Goal: Answer question/provide support

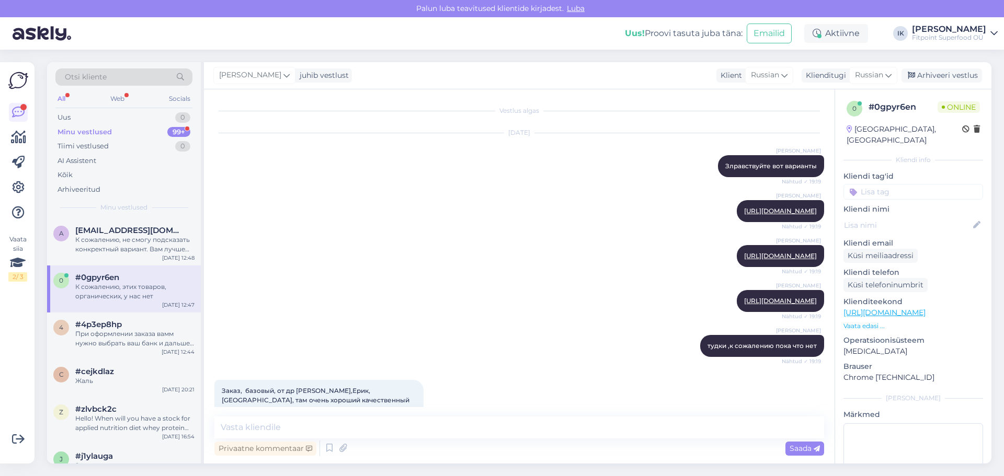
scroll to position [6092, 0]
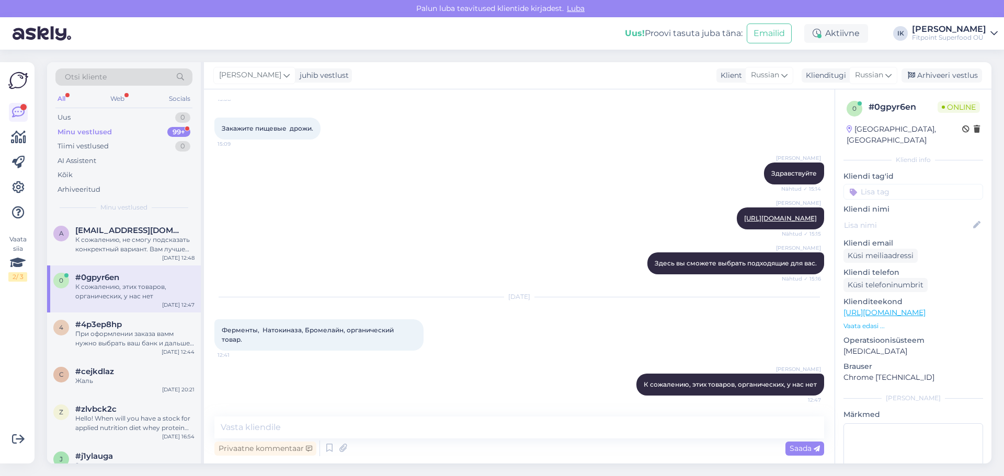
click at [134, 130] on div "Minu vestlused 99+" at bounding box center [123, 132] width 137 height 15
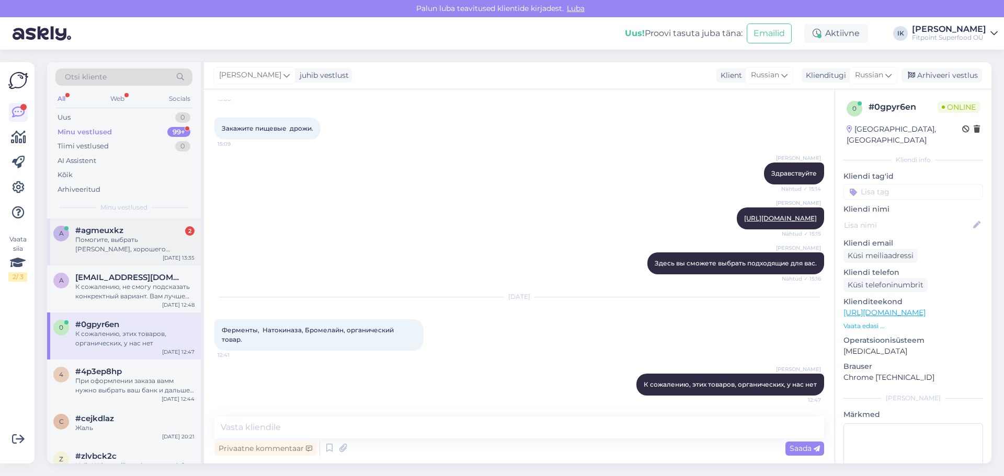
click at [136, 240] on div "Помогите, выбрать [PERSON_NAME], хорошего качества, без опасения ингредиентов." at bounding box center [134, 244] width 119 height 19
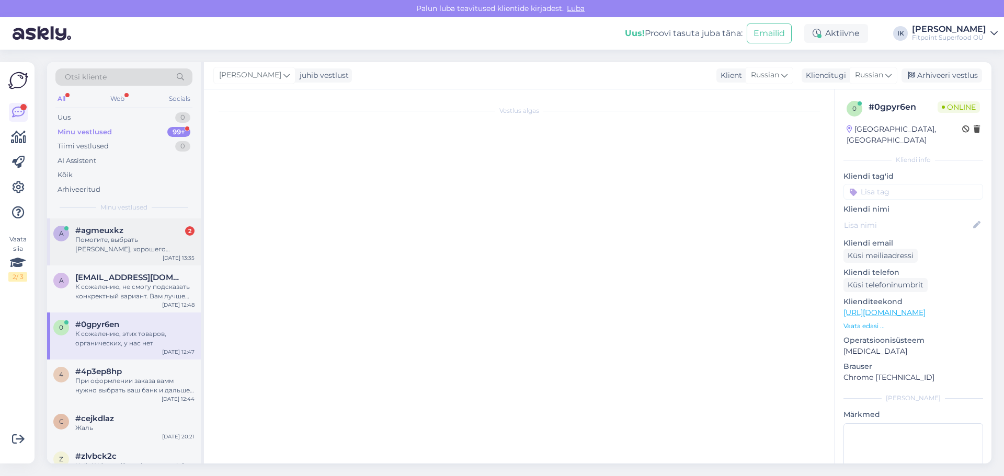
scroll to position [1262, 0]
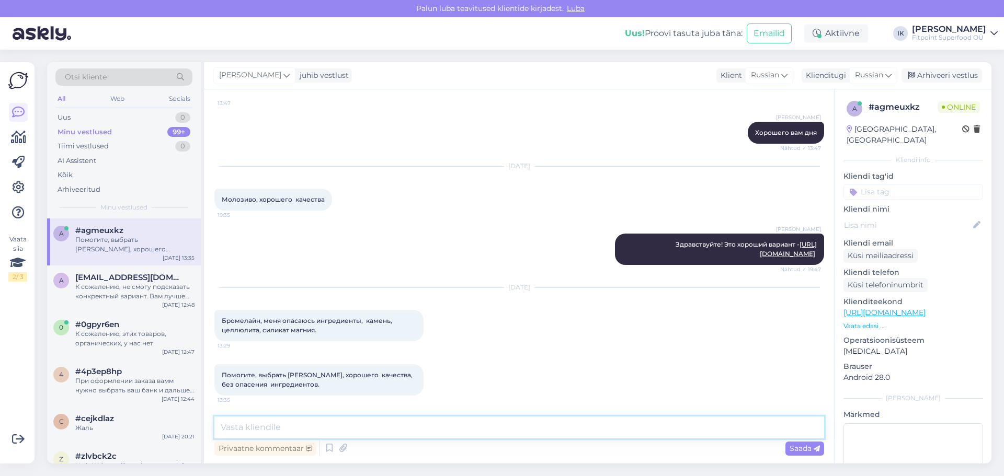
click at [248, 431] on textarea at bounding box center [519, 428] width 610 height 22
type textarea "м"
type textarea "э"
type textarea "[PERSON_NAME]"
paste textarea "[URL][DOMAIN_NAME]"
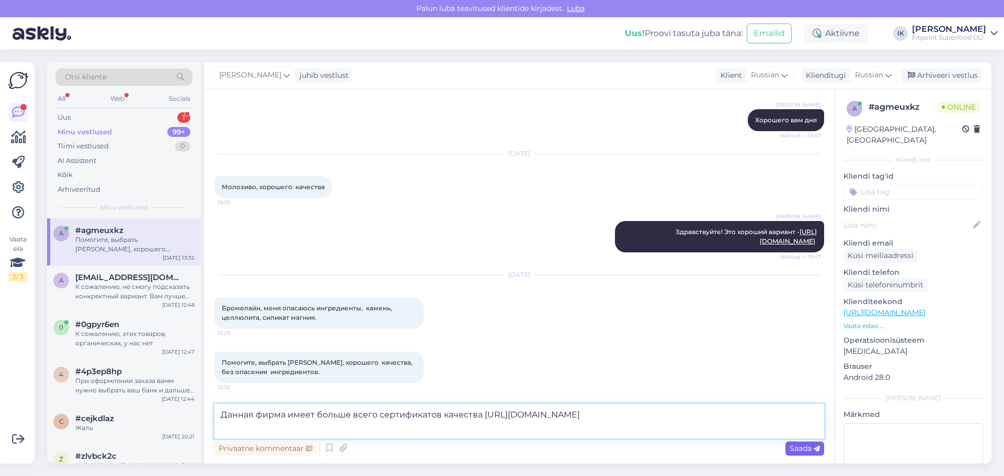
type textarea "Данная фирма имеет больше всего сертификатов качества [URL][DOMAIN_NAME]"
click at [803, 448] on span "Saada" at bounding box center [805, 448] width 30 height 9
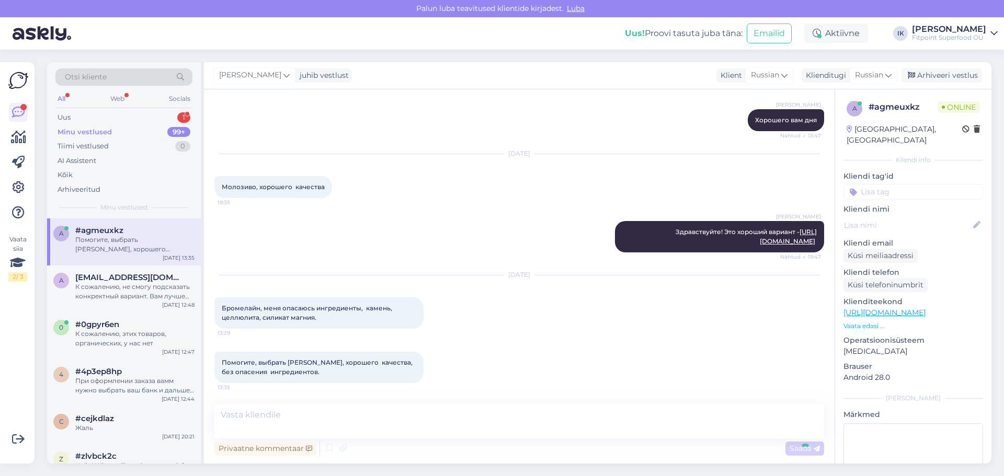
scroll to position [1336, 0]
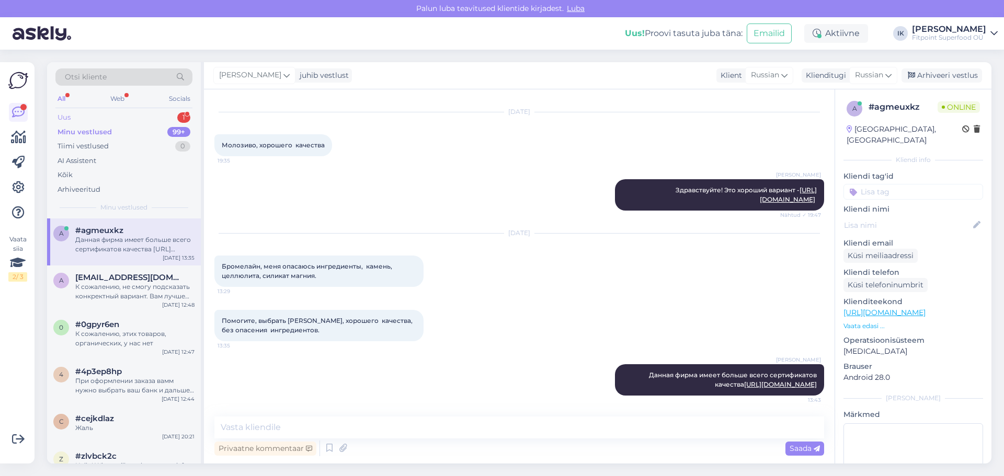
click at [90, 117] on div "Uus 1" at bounding box center [123, 117] width 137 height 15
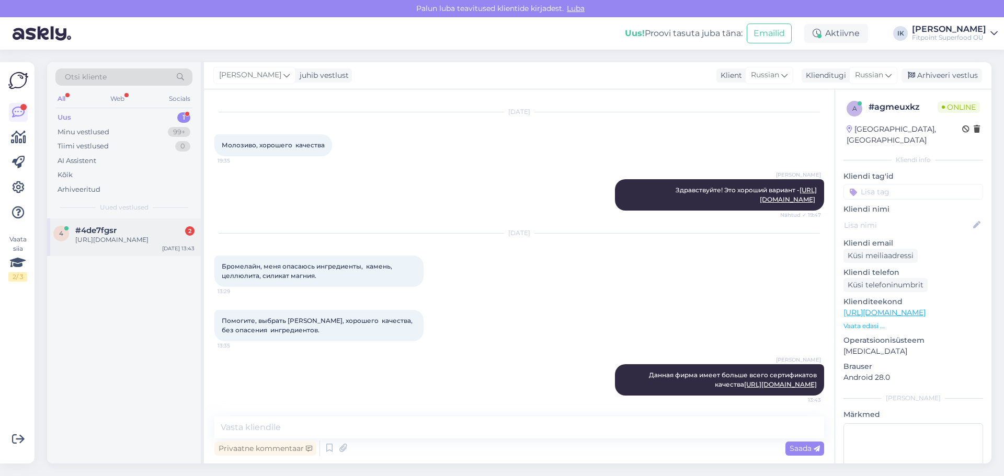
click at [117, 243] on div "[URL][DOMAIN_NAME]" at bounding box center [134, 239] width 119 height 9
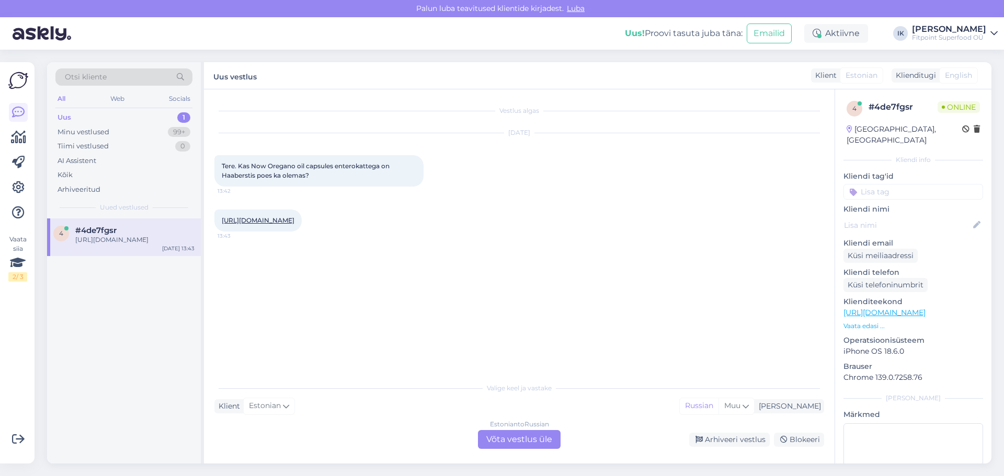
click at [517, 442] on div "Estonian to Russian Võta vestlus üle" at bounding box center [519, 439] width 83 height 19
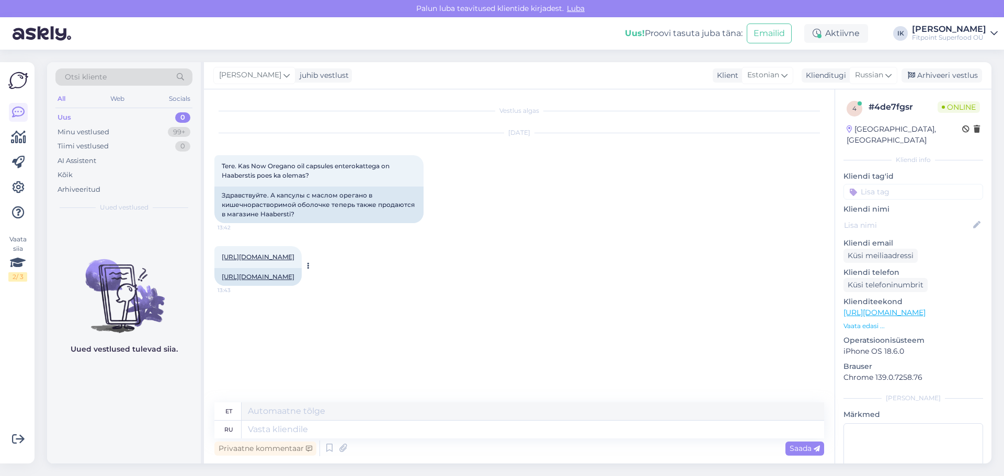
click at [275, 259] on link "[URL][DOMAIN_NAME]" at bounding box center [258, 257] width 73 height 8
click at [291, 432] on textarea at bounding box center [533, 430] width 583 height 18
type textarea "Привеь"
type textarea "Tere"
type textarea "Привет!"
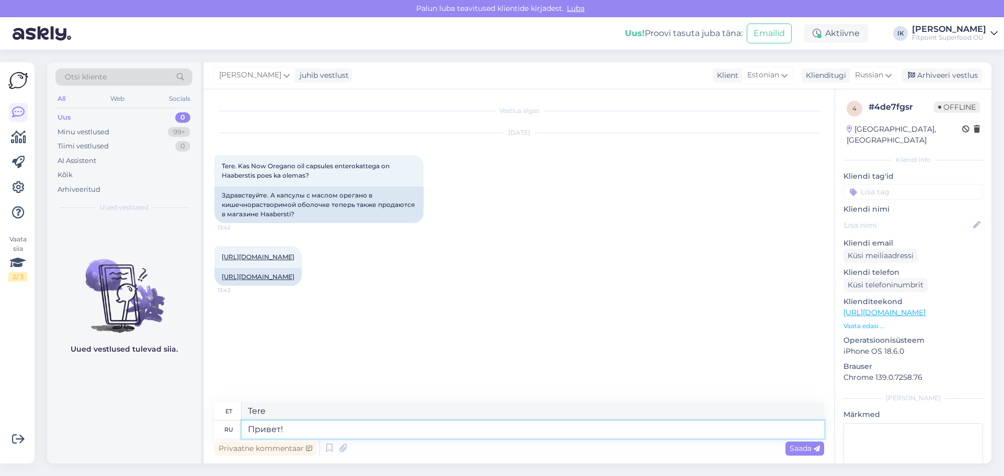
type textarea "Tere!"
type textarea "Привет!Да,"
type textarea "Tere! [GEOGRAPHIC_DATA],"
type textarea "Привет!"
type textarea "Tere!"
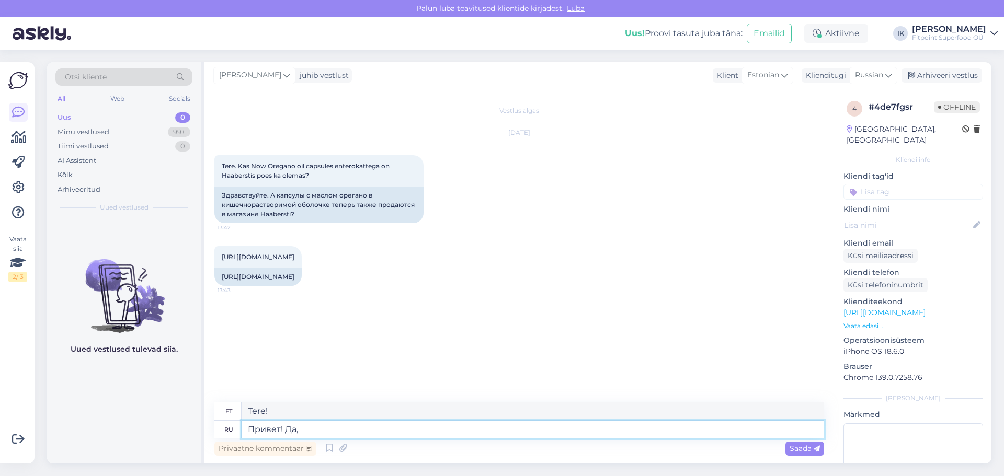
type textarea "Привет! Да,"
type textarea "Tere! [GEOGRAPHIC_DATA],"
type textarea "Привет! Да, есть"
type textarea "Tere! Jah, on küll."
type textarea "Привет! Да, есть в"
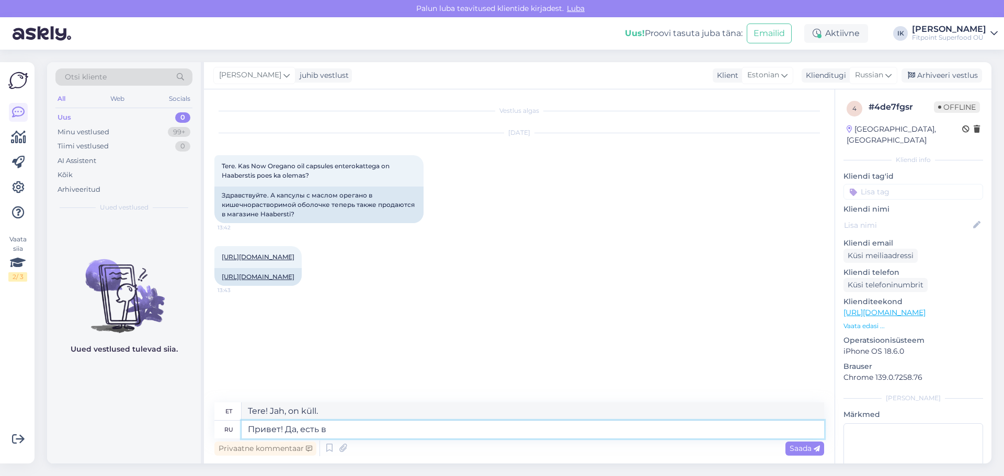
type textarea "Tere! Jah, sees on"
type textarea "Привет! Да, есть в [GEOGRAPHIC_DATA]"
type textarea "Tere! Jah, Haaberstis on üks olemas."
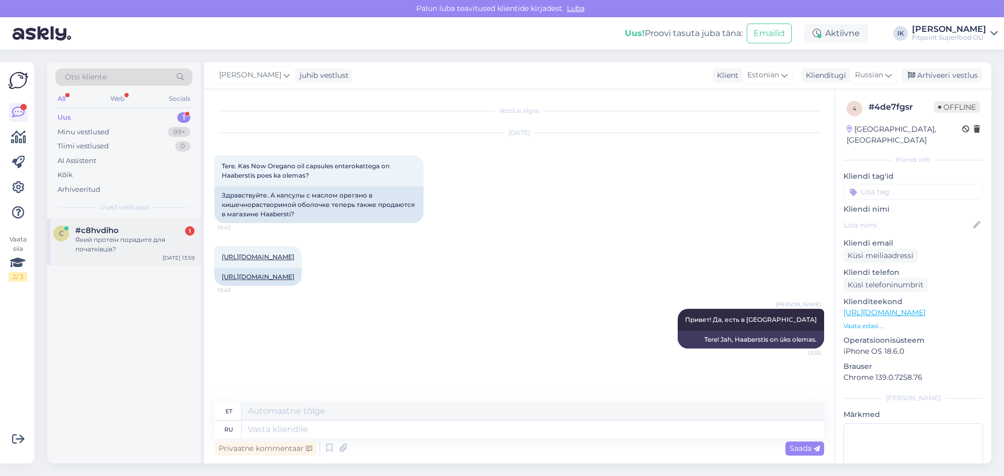
click at [129, 236] on div "Який протеїн порадите для початківців?" at bounding box center [134, 244] width 119 height 19
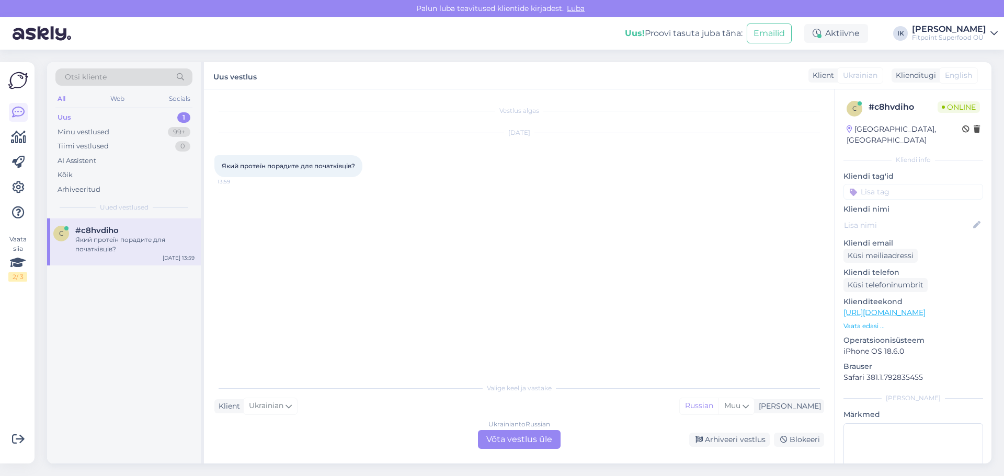
click at [511, 437] on div "Ukrainian to Russian Võta vestlus üle" at bounding box center [519, 439] width 83 height 19
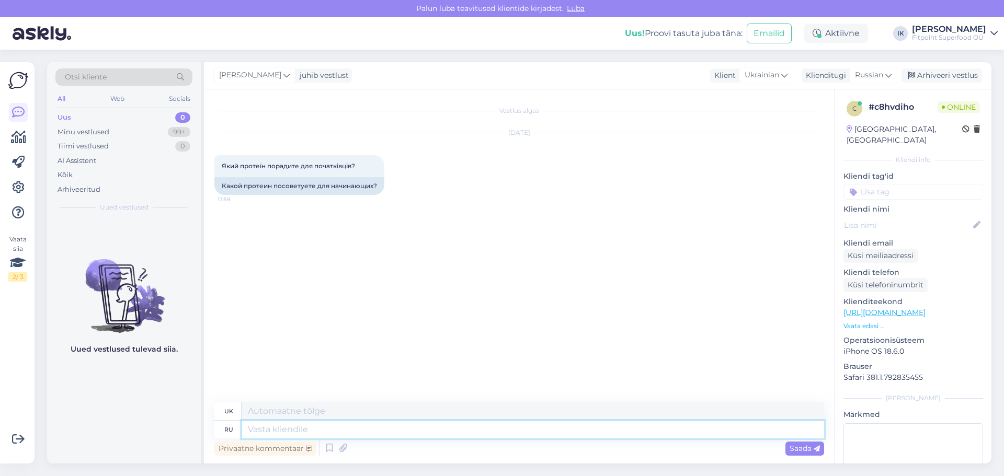
click at [286, 431] on textarea at bounding box center [533, 430] width 583 height 18
type textarea "дО"
type textarea "дОБ"
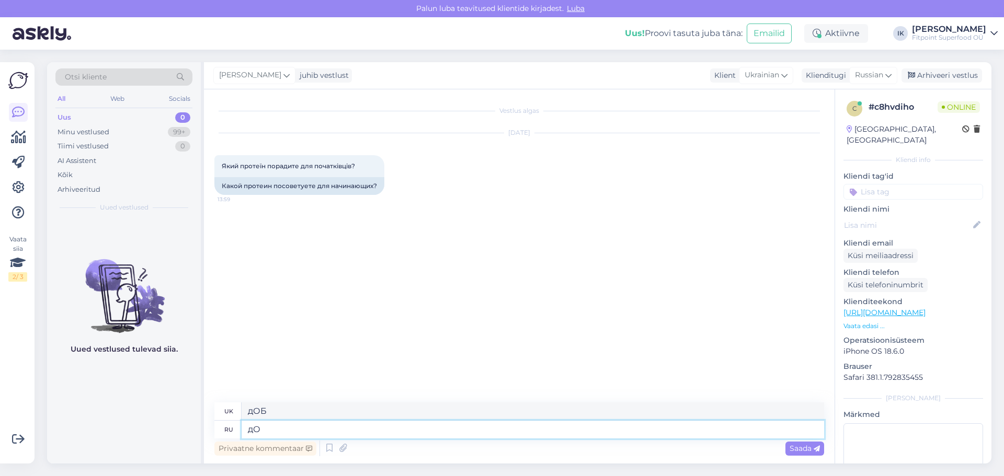
type textarea "д"
type textarea "Доб"
type textarea "Добрый"
type textarea "Добрий"
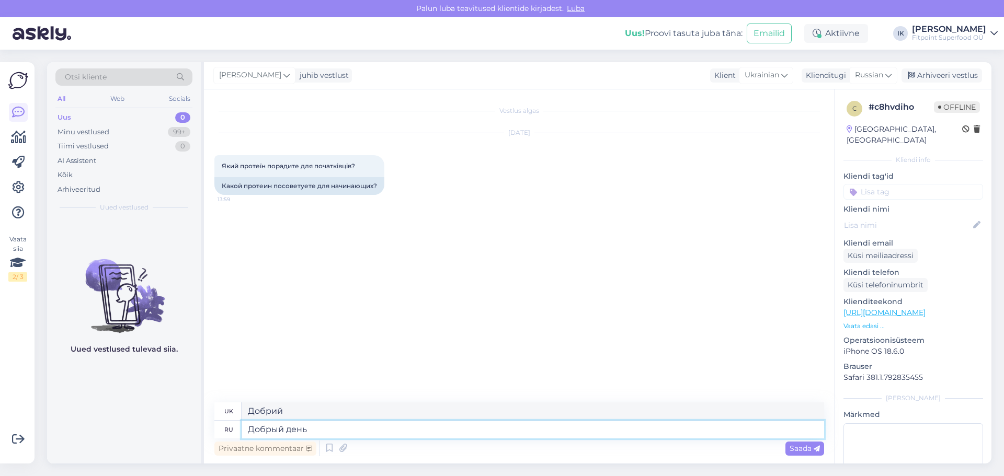
type textarea "Добрый день!"
type textarea "Доброго дня!"
type textarea "Вы"
type textarea "Ви"
type textarea "Вы мож"
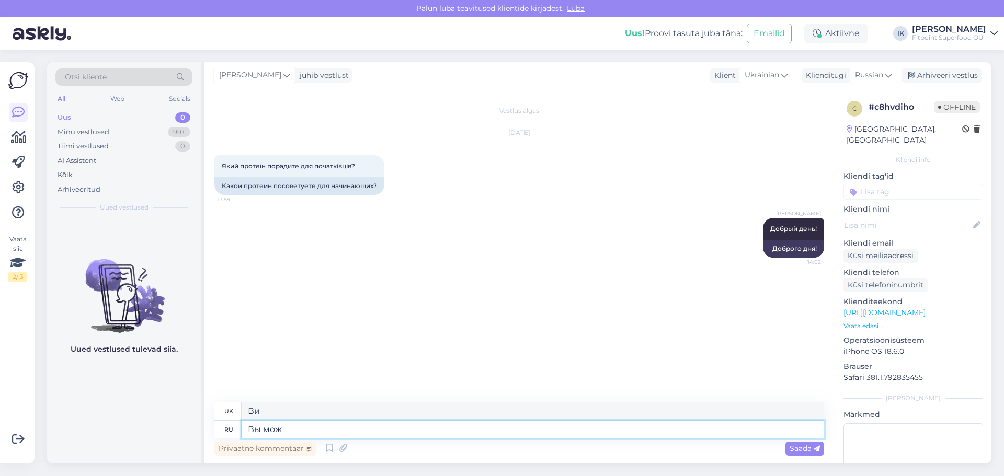
type textarea "Ви можете"
type textarea "Вы може"
type textarea "Ви може"
type textarea "Вы можете"
type textarea "Ви можете"
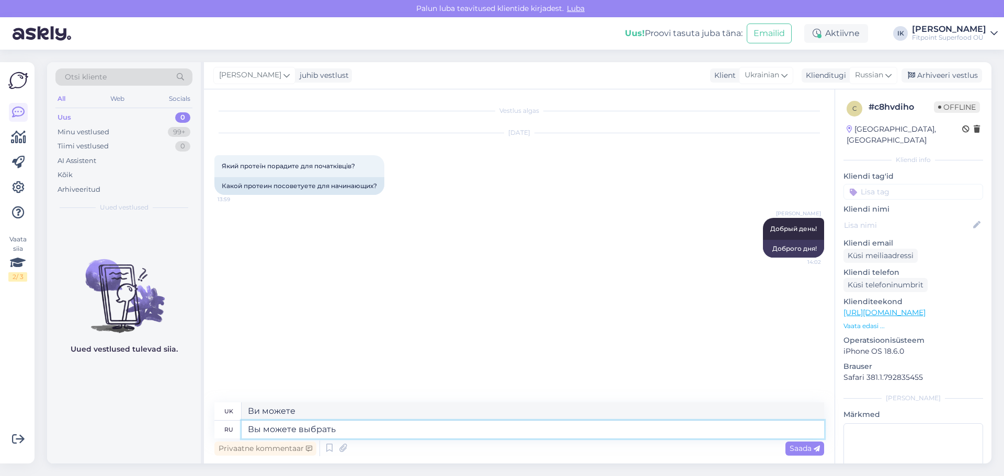
type textarea "Вы можете выбрать"
type textarea "Ви можете вибрати"
type textarea "Вы можете выбрать любой"
type textarea "Ви можете вибрати будь-який"
type textarea "Вы можете выбрать любой продукт,"
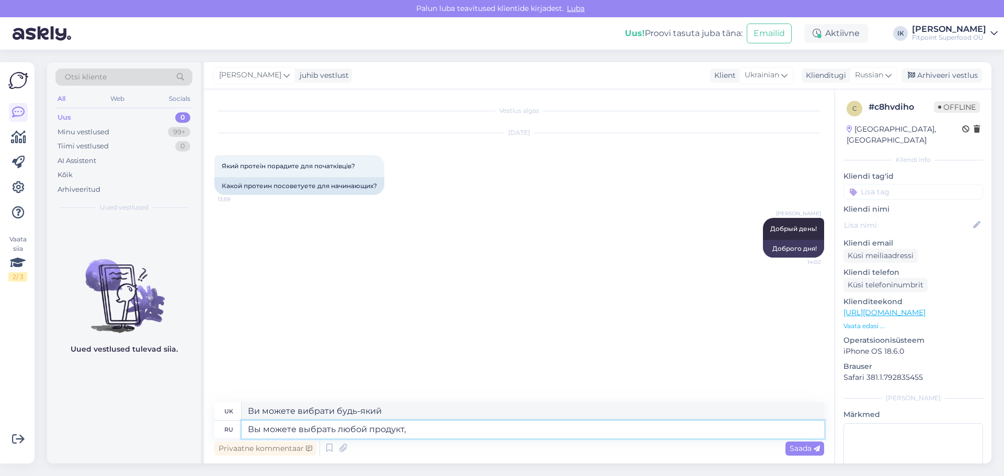
type textarea "Ви можете вибрати будь-який продукт,"
type textarea "Вы можете выбрать любой продукт, ghbywbgbfkmyjq"
type textarea "Ви можете вибрати будь-який продукт, ghbywbgbfkmyjq"
type textarea "Вы можете выбрать любой продукт, ghbywbgbfkmyjq hfpybw"
type textarea "Ви можете вибрати будь-який продукт, ghbywbgbfkmyjq hfpybw"
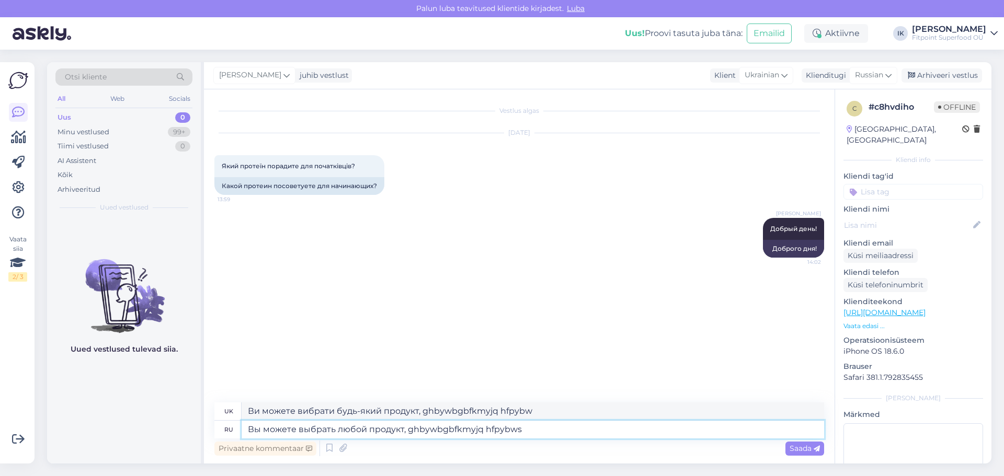
type textarea "Вы можете выбрать любой продукт, ghbywbgbfkmyjq hfpybws"
type textarea "Ви можете вибрати будь-який продукт, ghbywbgbfkmyjq hfpybws"
type textarea "Вы можете выбрать любой продукт, ghbywbgbfkmyjq hfpybws ytn"
type textarea "Ви можете вибрати будь-який продукт, ghbywbgbfkmyjq hfpybws ytn"
type textarea "Вы можете выбрать любой продукт, ghbywbgbfkmyjq h"
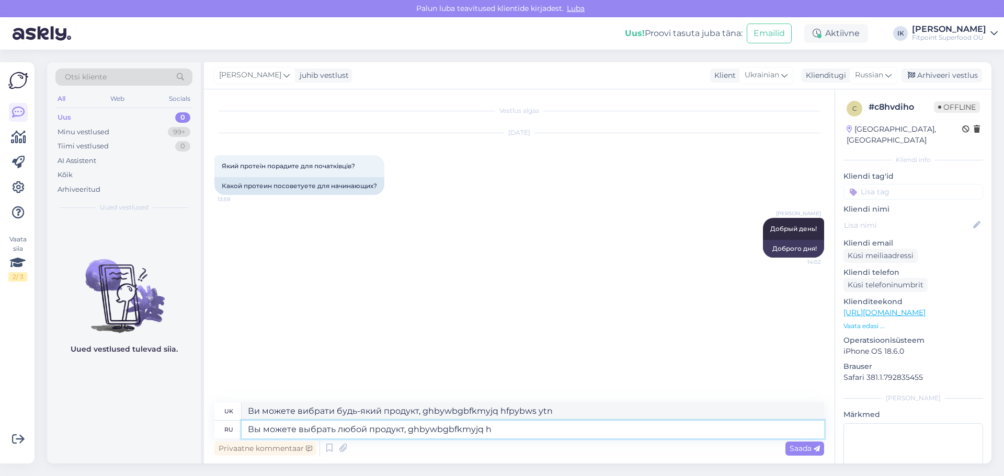
type textarea "Ви можете вибрати будь-який продукт, ghbywbgbfkmyjq hfpybws"
type textarea "Вы можете выбрать любой продукт, ghbywbgbf"
type textarea "Ви можете вибрати будь-який продукт, ghbywbgbfkmyjq"
type textarea "Вы можете выбрать любой продукт,"
type textarea "Ви можете вибрати будь-який продукт,"
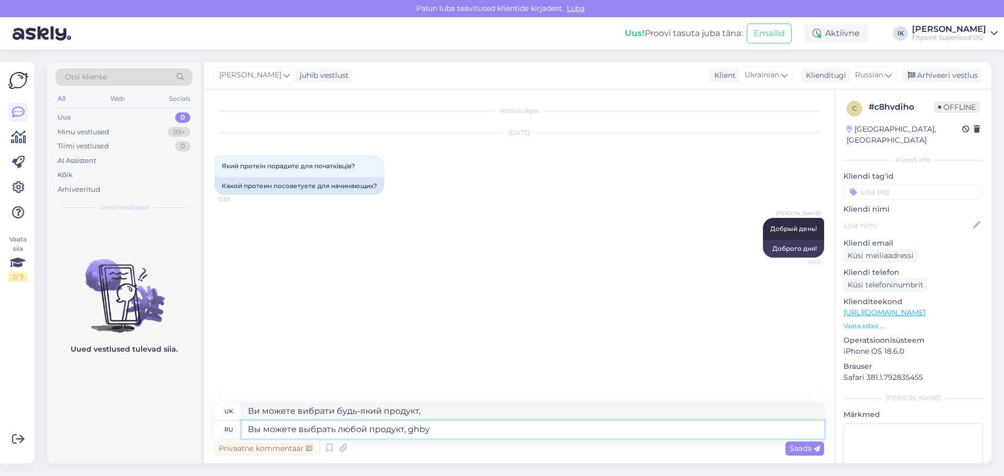
type textarea "Вы можете выбрать любой продукт, ghbyw"
type textarea "Ви можете вибрати будь-який продукт, ghbyw"
type textarea "Вы можете выбрать любой продукт,"
type textarea "Ви можете вибрати будь-який продукт,"
type textarea "Вы можете выбрать любой продукт, принципиальной"
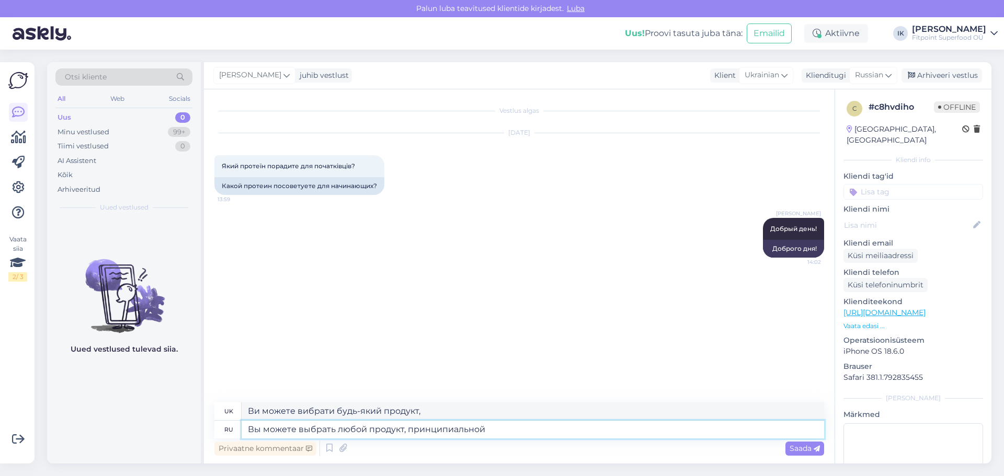
type textarea "Ви можете вибрати будь-який продукт, принциповий"
type textarea "Вы можете выбрать любой продукт, принципиальной разницы"
type textarea "Ви можете вибрати будь-який продукт, принципової різниці"
type textarea "Вы можете выбрать любой продукт, принципиальной разницы нет"
type textarea "Ви можете вибрати будь-який продукт, принципової різниці немає"
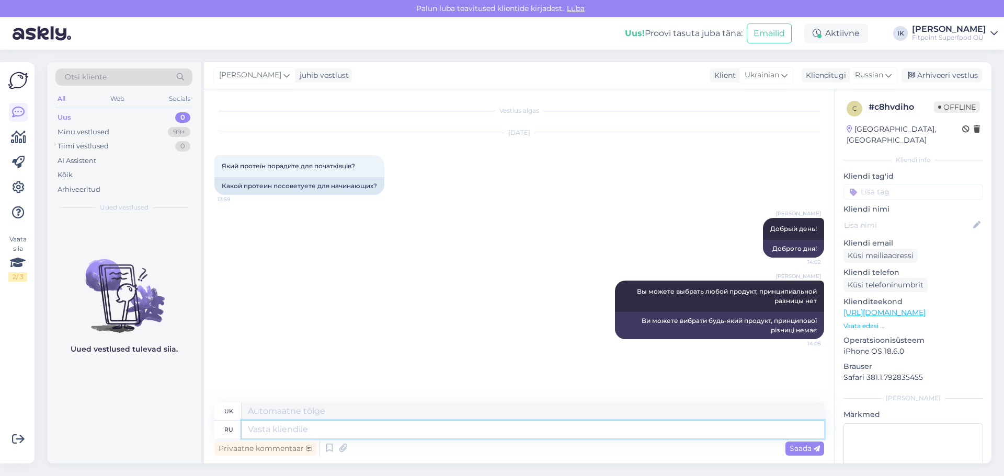
type textarea "В"
type textarea "У"
type textarea "Вот"
type textarea "Ось"
type textarea "Вот по"
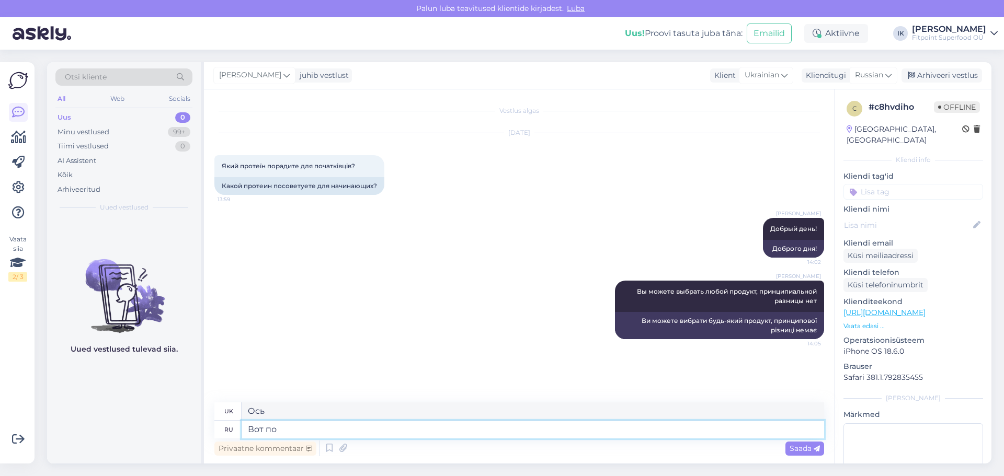
type textarea "Ось по"
type textarea "Вот популярные"
type textarea "Ось популярні"
type textarea "Вот популярные протеины"
type textarea "Ось популярні протеїни"
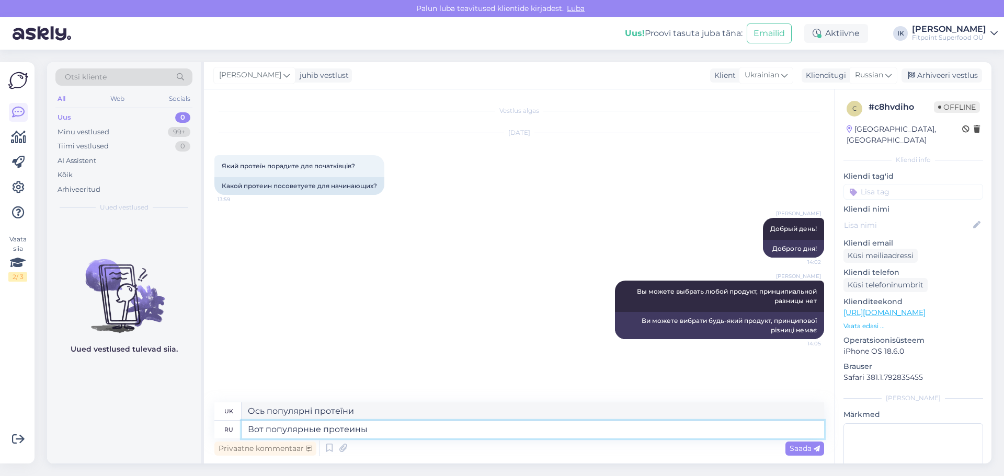
paste textarea "[URL][DOMAIN_NAME]"
type textarea "Вот популярные протеины [URL][DOMAIN_NAME]"
type textarea "Ось популярні протеїни [URL][DOMAIN_NAME]"
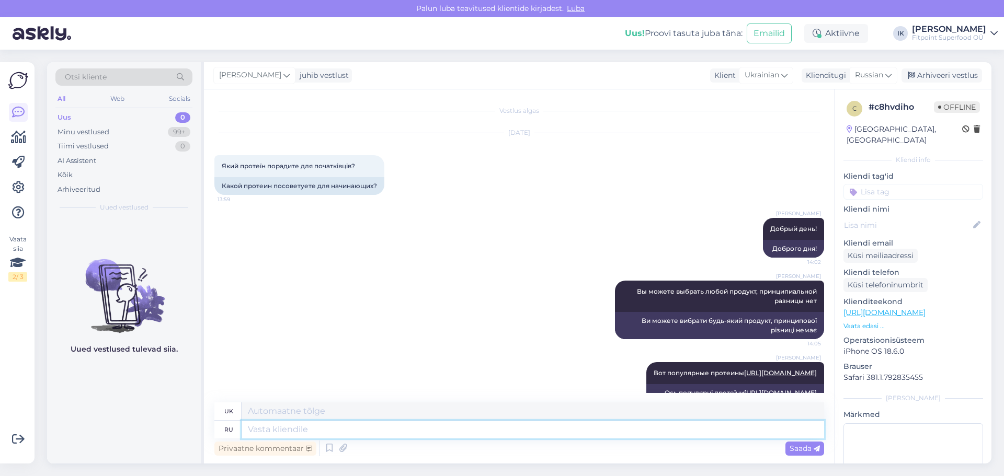
scroll to position [39, 0]
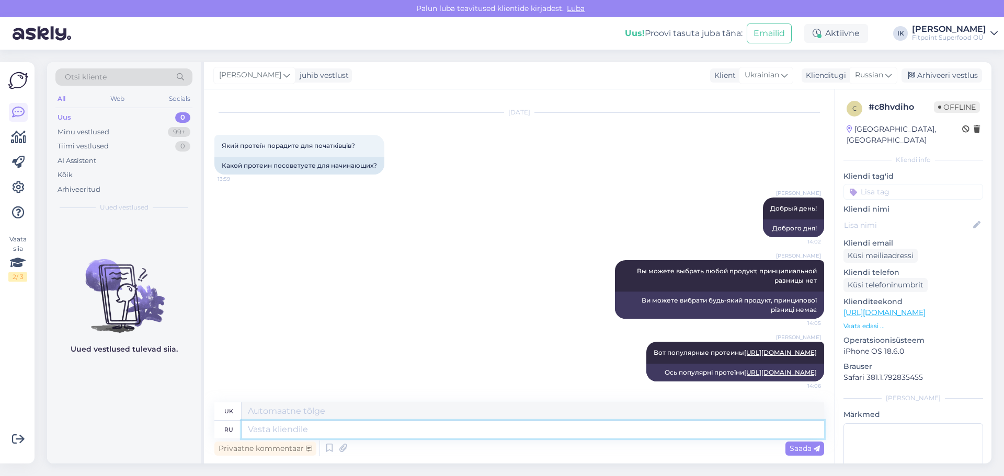
paste textarea "[URL][DOMAIN_NAME]"
type textarea "[URL][DOMAIN_NAME]"
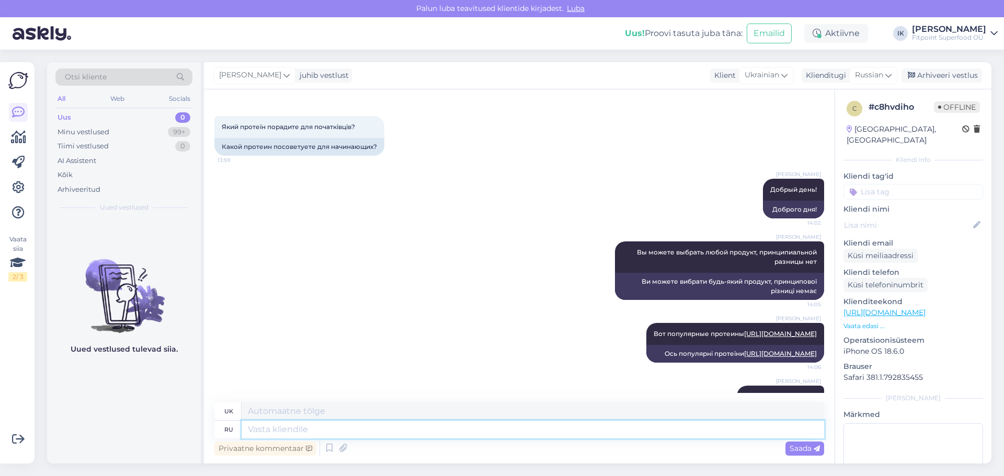
scroll to position [121, 0]
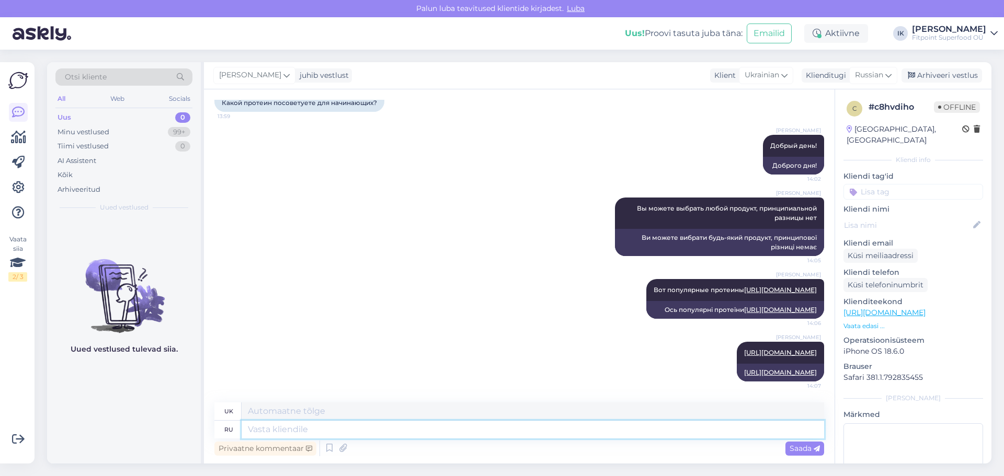
paste textarea "[URL][DOMAIN_NAME]"
type textarea "[URL][DOMAIN_NAME]"
